Goal: Find specific page/section: Find specific page/section

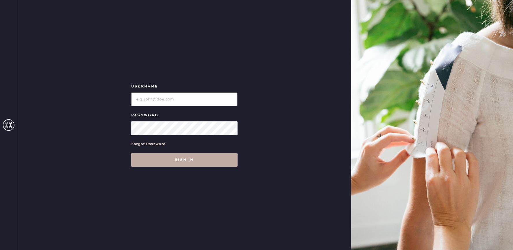
type input "reformationmelrose"
click at [199, 157] on button "Sign in" at bounding box center [184, 160] width 106 height 14
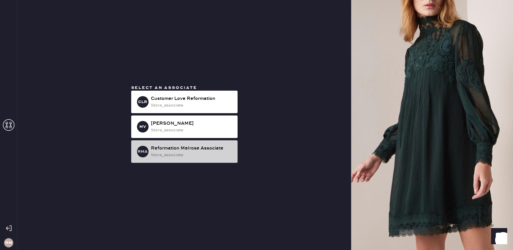
click at [206, 153] on div "store_associate" at bounding box center [192, 155] width 82 height 6
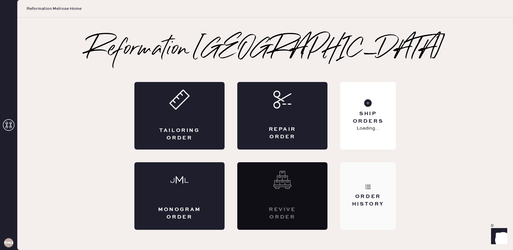
click at [351, 200] on div "Order History" at bounding box center [367, 200] width 46 height 14
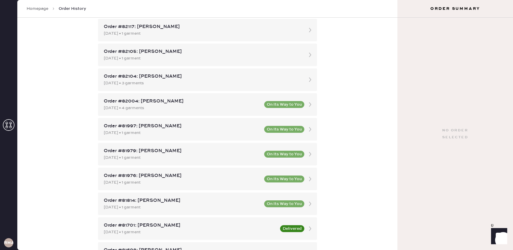
scroll to position [186, 0]
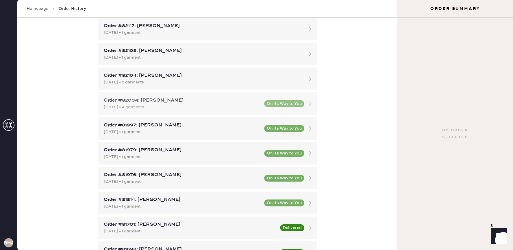
click at [193, 100] on div "Order #82004: [PERSON_NAME]" at bounding box center [182, 100] width 157 height 7
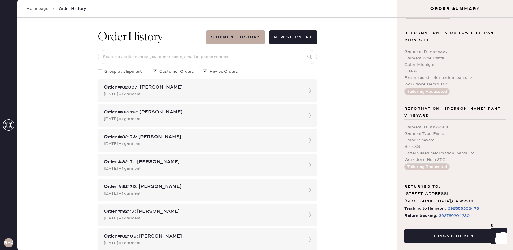
scroll to position [174, 0]
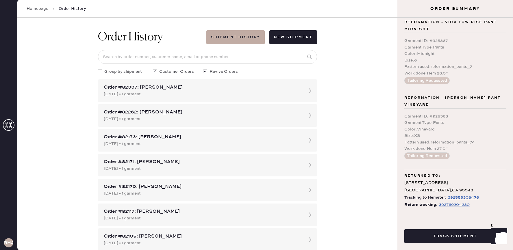
click at [447, 206] on div "392769204230" at bounding box center [453, 204] width 31 height 7
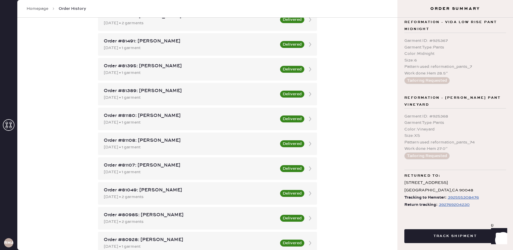
scroll to position [477, 0]
